Goal: Task Accomplishment & Management: Manage account settings

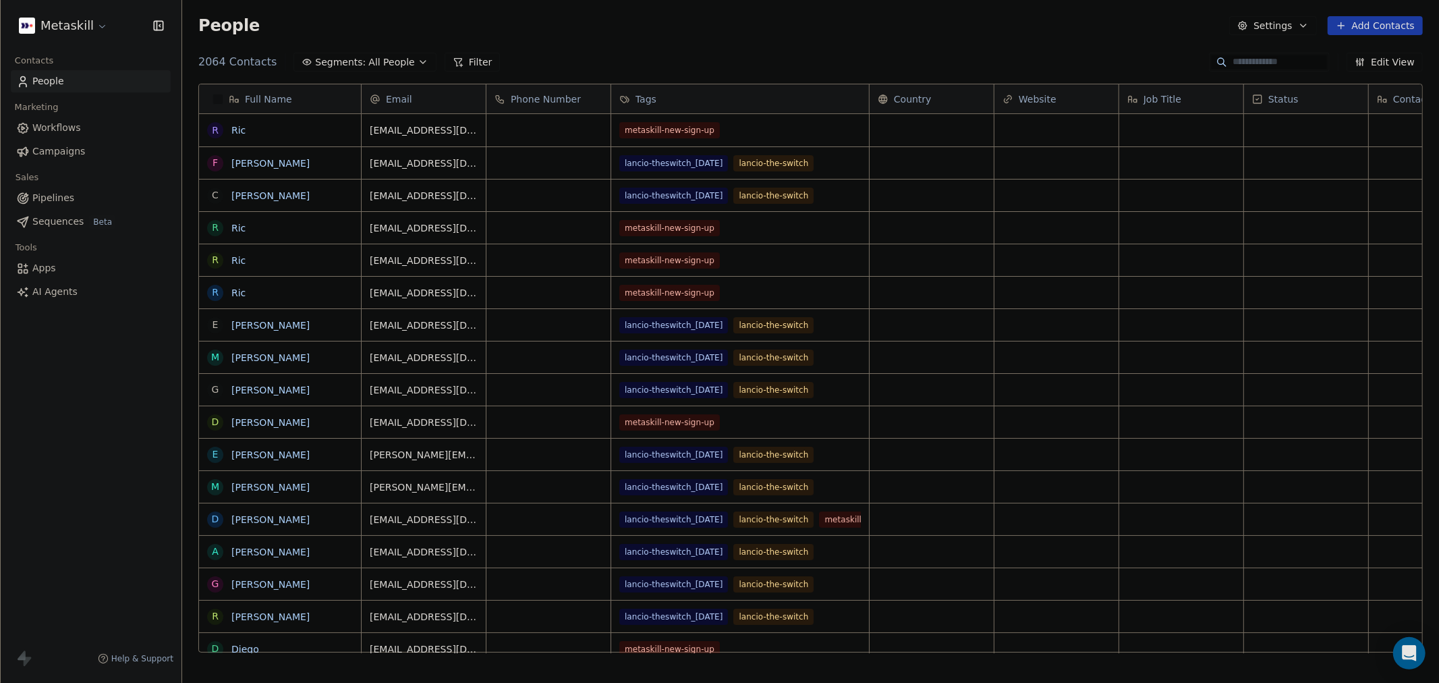
scroll to position [589, 1246]
click at [646, 97] on span "Tags" at bounding box center [646, 98] width 21 height 13
click at [653, 123] on span "Manage property" at bounding box center [676, 127] width 81 height 13
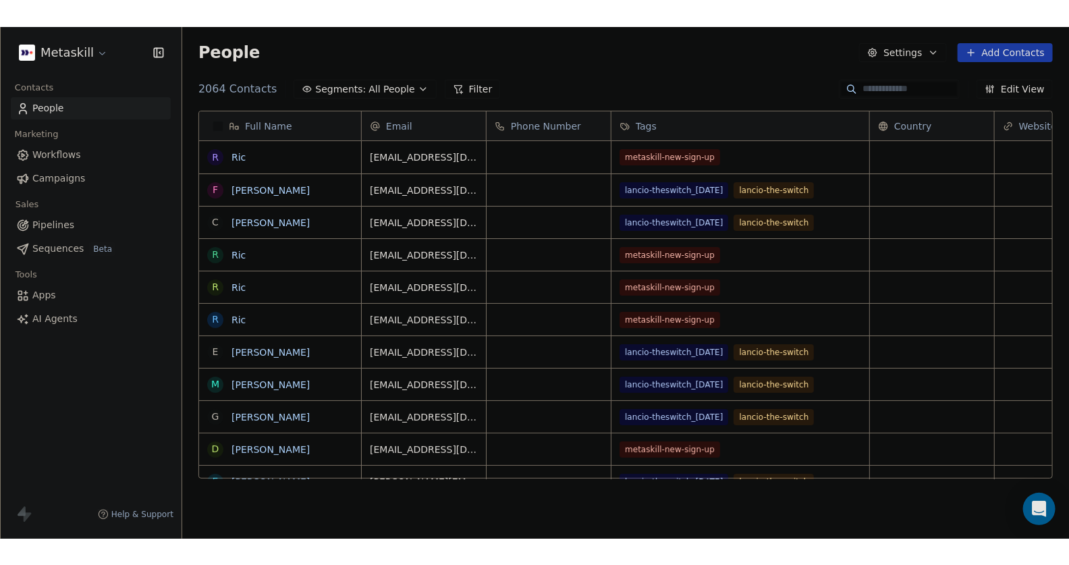
scroll to position [486, 875]
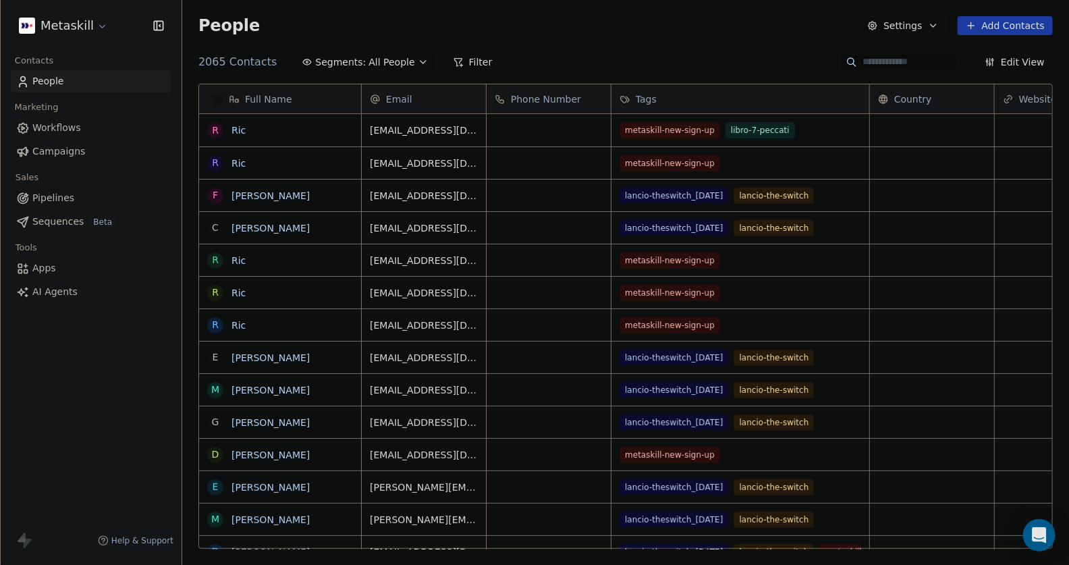
scroll to position [486, 875]
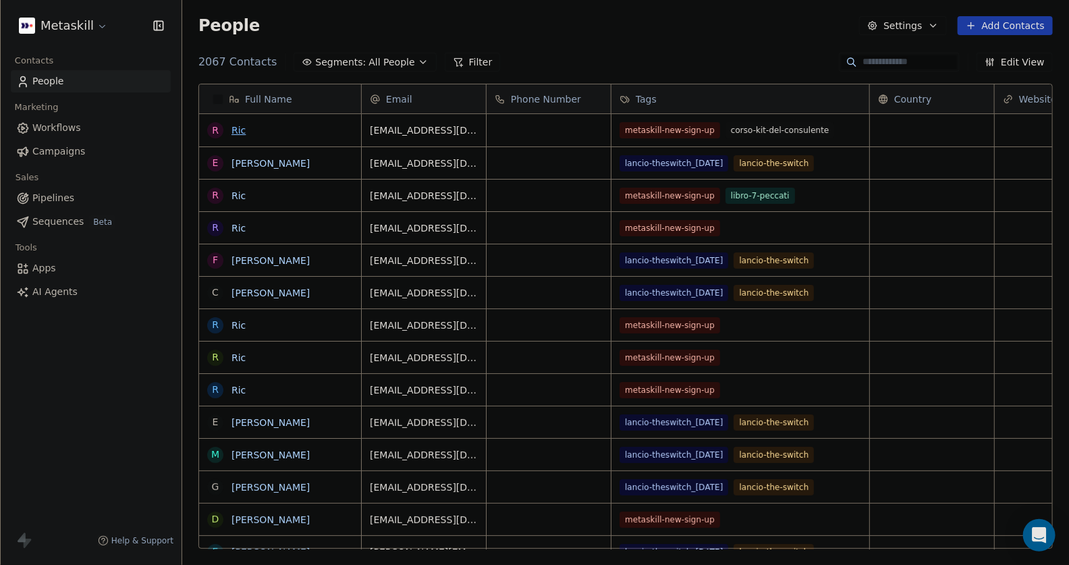
click at [238, 130] on link "Ric" at bounding box center [238, 130] width 14 height 11
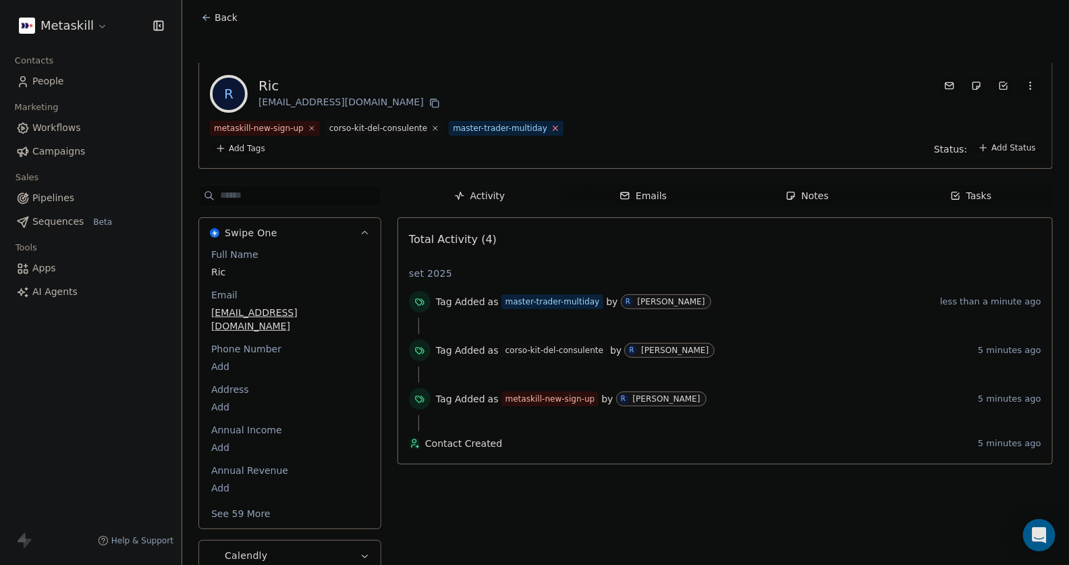
click at [551, 125] on icon at bounding box center [555, 127] width 9 height 9
